Goal: Task Accomplishment & Management: Use online tool/utility

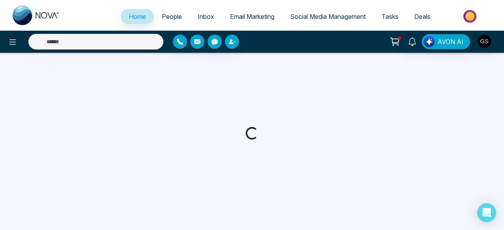
select select "*"
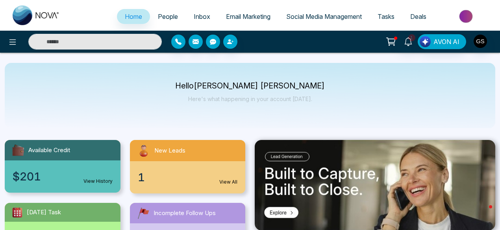
click at [308, 14] on span "Social Media Management" at bounding box center [324, 17] width 76 height 8
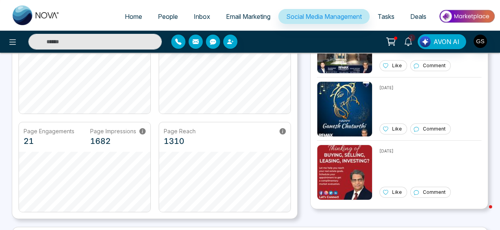
scroll to position [141, 0]
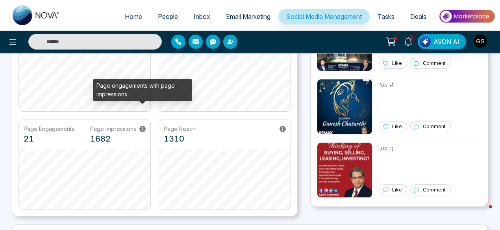
click at [144, 126] on icon at bounding box center [142, 129] width 6 height 6
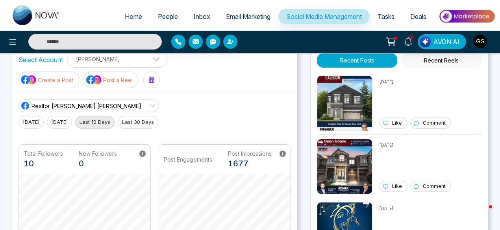
scroll to position [0, 0]
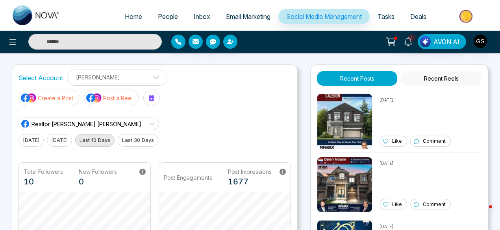
click at [157, 78] on span at bounding box center [153, 79] width 7 height 7
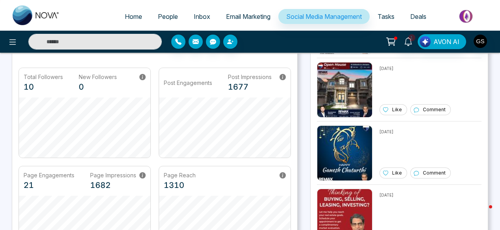
scroll to position [96, 0]
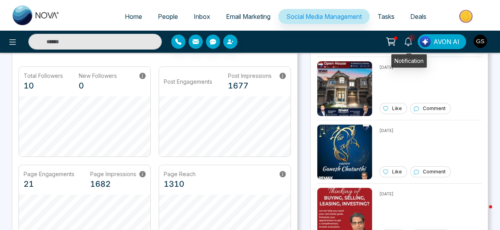
click at [413, 38] on span "1" at bounding box center [411, 37] width 7 height 7
click at [377, 25] on li "Tasks" at bounding box center [385, 17] width 33 height 16
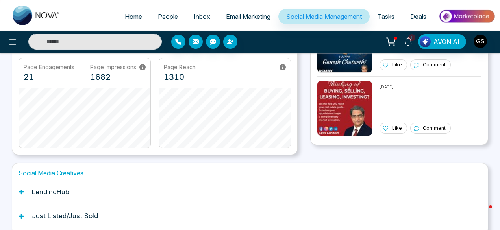
scroll to position [0, 0]
